Goal: Check status

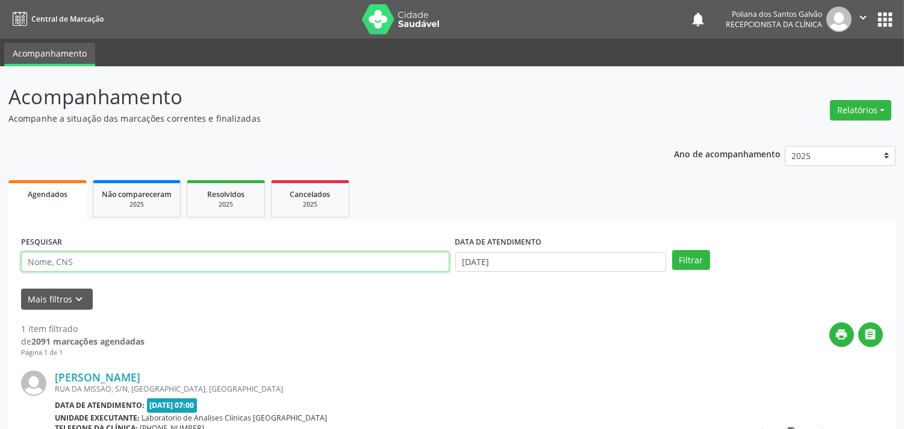
click at [353, 267] on input "text" at bounding box center [235, 262] width 428 height 20
type input "DERIV"
click at [672, 250] on button "Filtrar" at bounding box center [691, 260] width 38 height 20
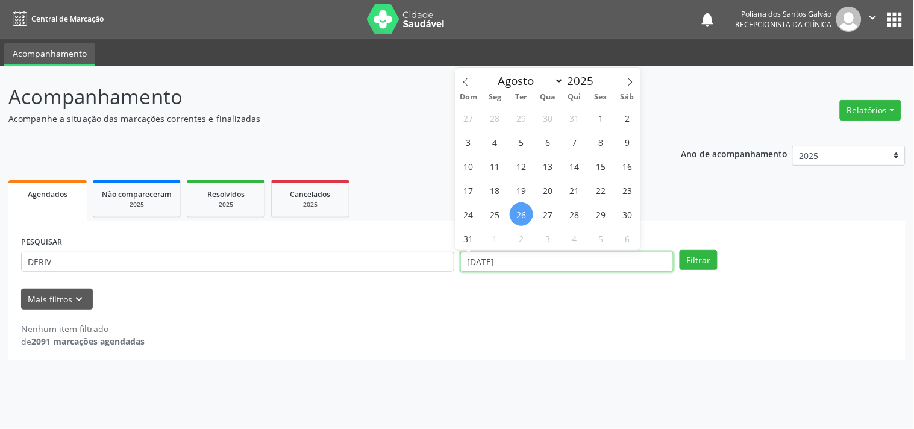
click at [583, 266] on input "[DATE]" at bounding box center [566, 262] width 213 height 20
click at [547, 211] on span "27" at bounding box center [547, 213] width 23 height 23
type input "[DATE]"
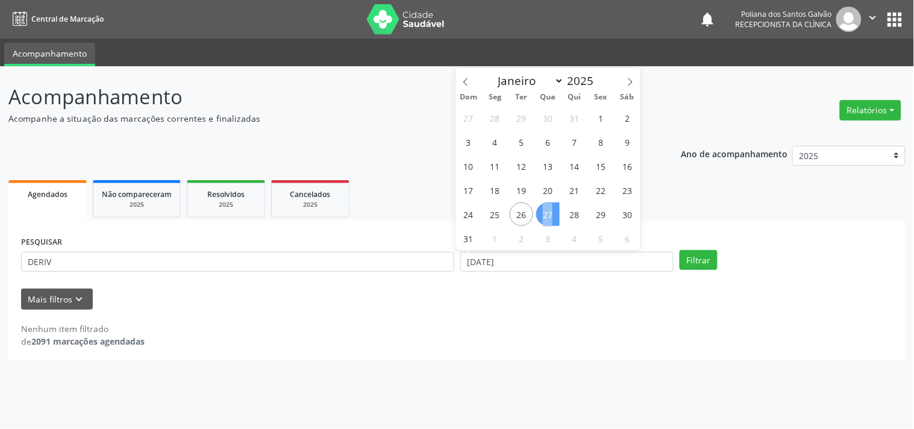
click at [547, 211] on span "27" at bounding box center [547, 213] width 23 height 23
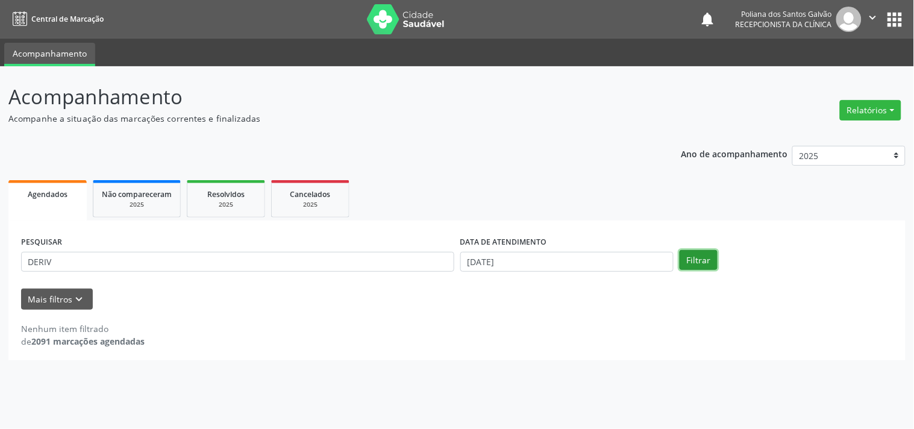
click at [687, 257] on button "Filtrar" at bounding box center [698, 260] width 38 height 20
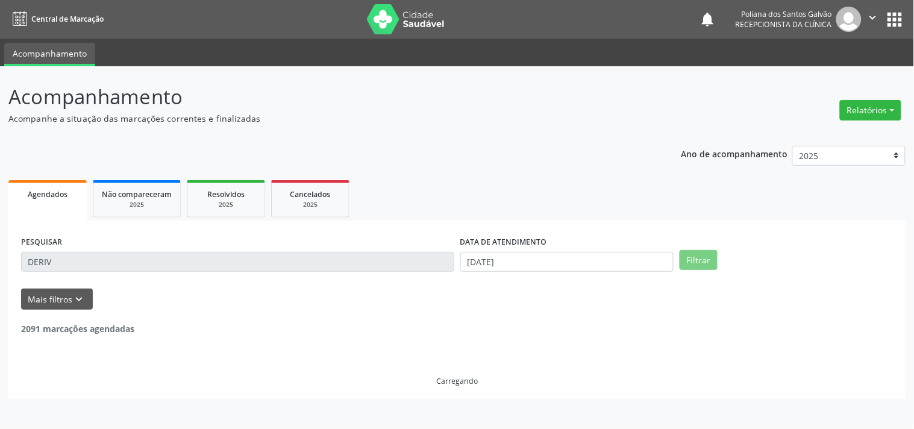
scroll to position [111, 0]
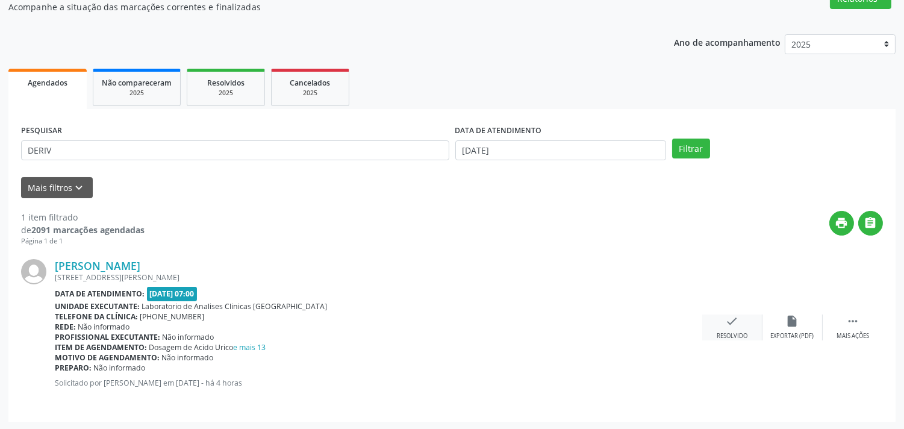
click at [715, 322] on div "check Resolvido" at bounding box center [732, 327] width 60 height 26
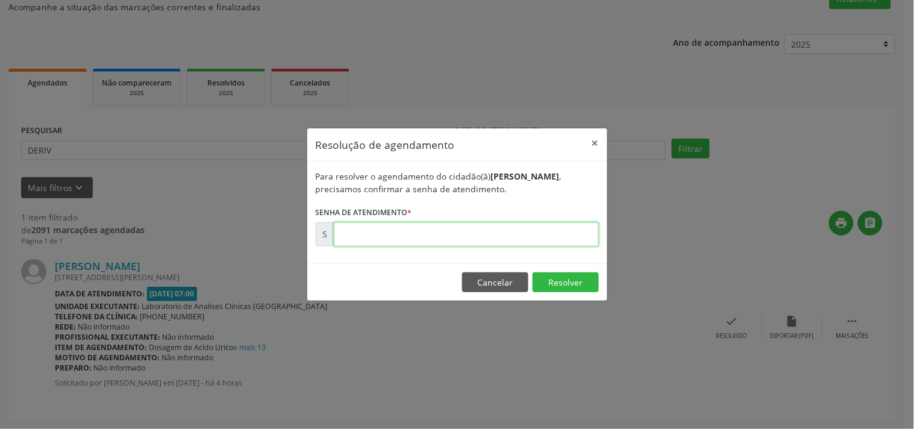
click at [567, 236] on input "text" at bounding box center [466, 234] width 265 height 24
type input "00173622"
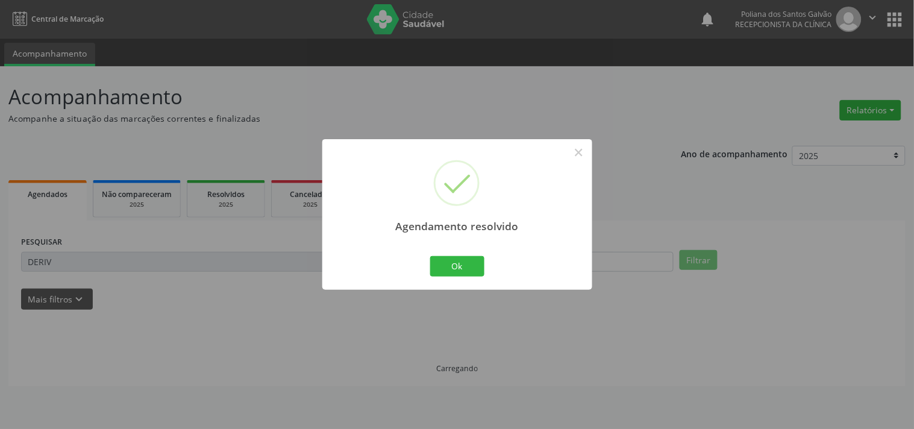
scroll to position [0, 0]
